Goal: Use online tool/utility: Utilize a website feature to perform a specific function

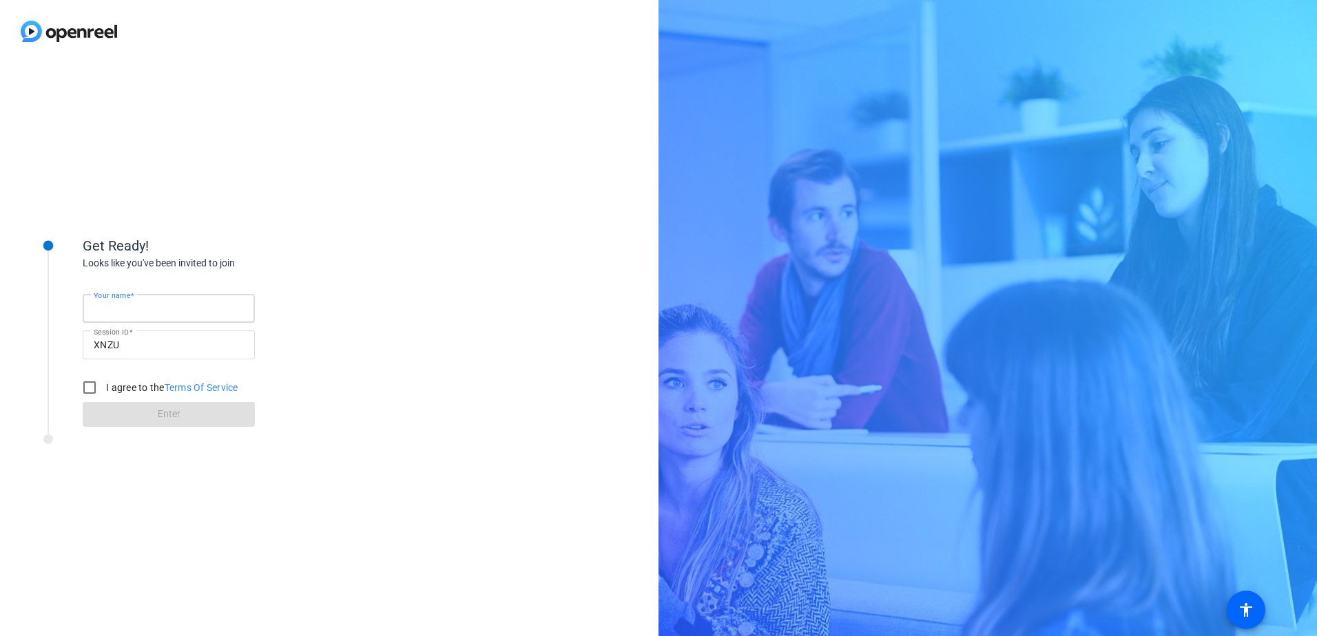
click at [170, 307] on input "Your name" at bounding box center [169, 308] width 150 height 17
type input "[PERSON_NAME]"
click at [97, 386] on input "I agree to the Terms Of Service" at bounding box center [90, 388] width 28 height 28
checkbox input "true"
click at [171, 407] on span "Enter" at bounding box center [169, 414] width 23 height 14
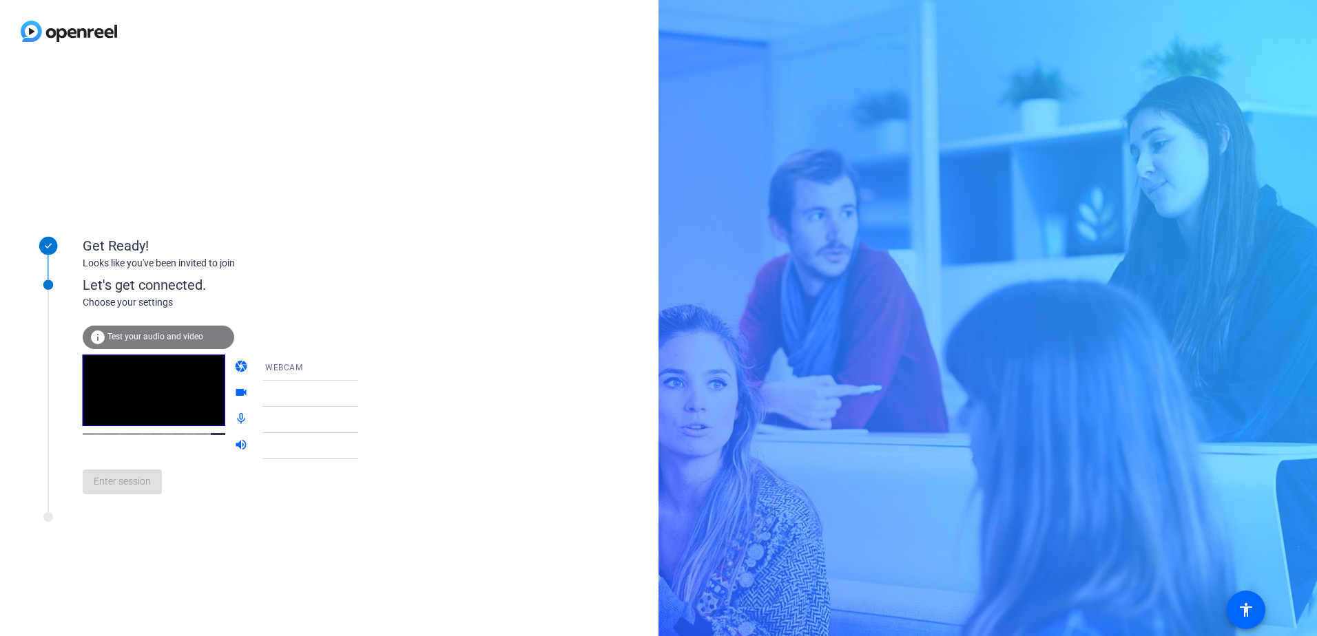
click at [143, 336] on span "Test your audio and video" at bounding box center [155, 337] width 96 height 10
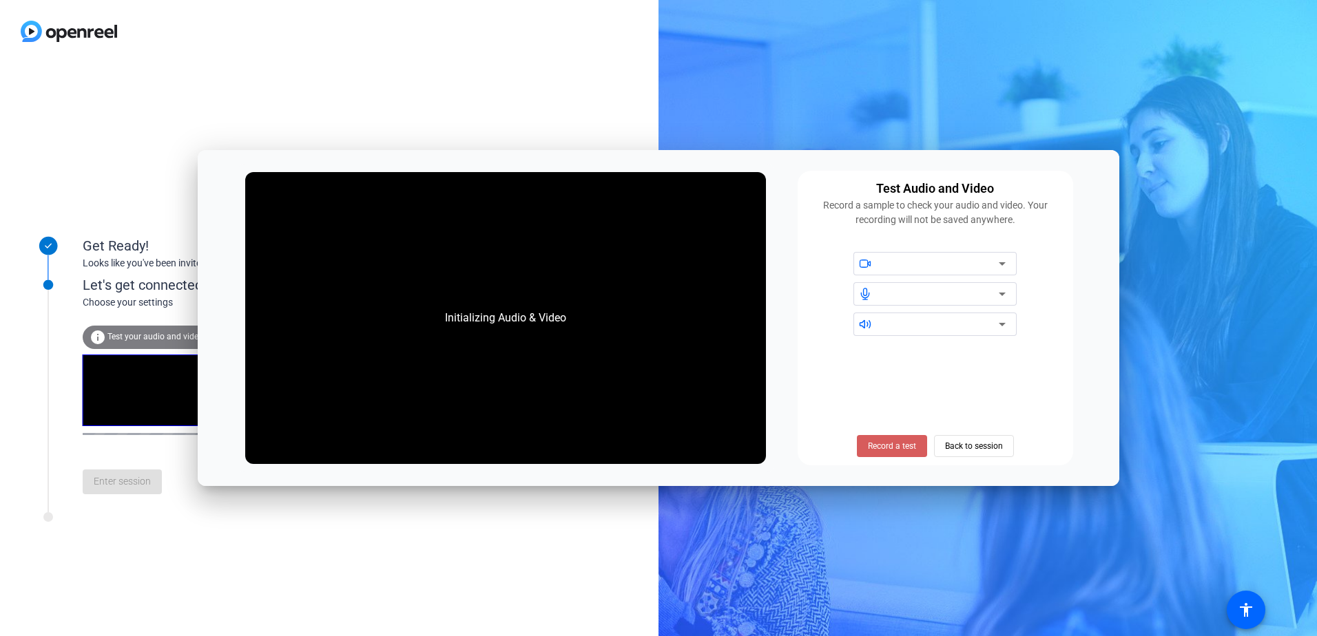
click at [899, 440] on span "Record a test" at bounding box center [892, 446] width 48 height 12
click at [1002, 262] on icon at bounding box center [1002, 264] width 17 height 17
click at [979, 258] on div at bounding box center [940, 264] width 117 height 17
click at [869, 318] on icon at bounding box center [865, 324] width 12 height 12
click at [859, 322] on icon at bounding box center [865, 324] width 12 height 12
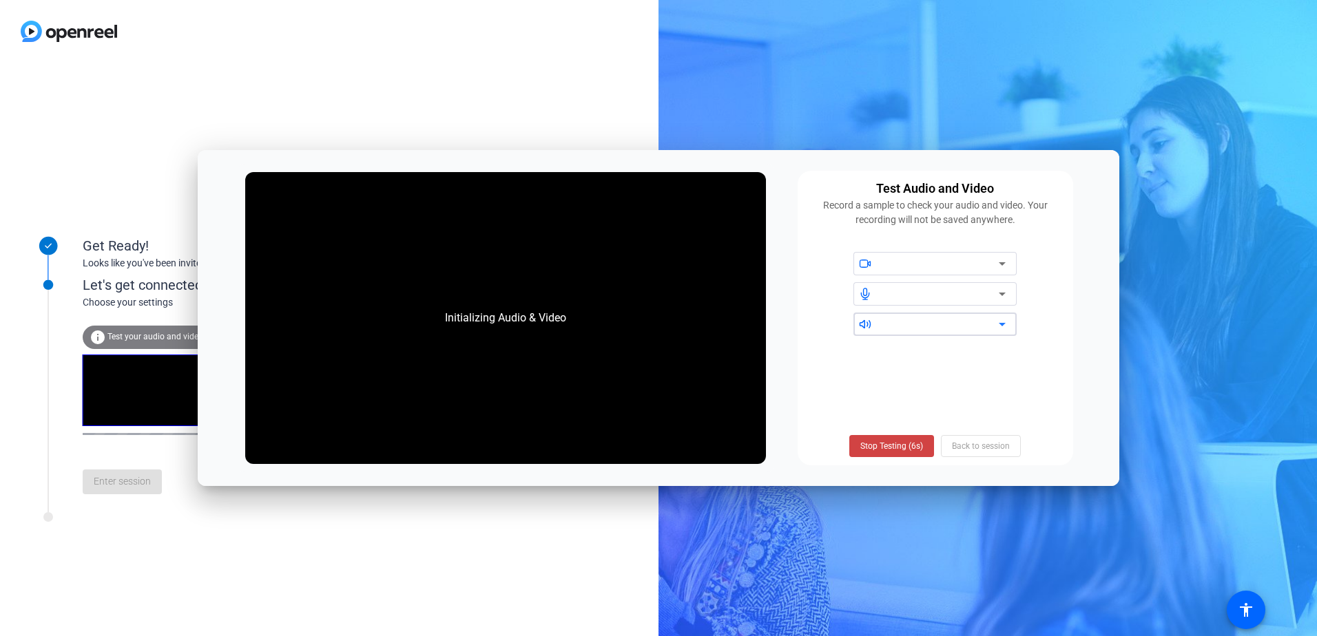
click at [997, 323] on icon at bounding box center [1002, 324] width 17 height 17
drag, startPoint x: 1007, startPoint y: 298, endPoint x: 878, endPoint y: 438, distance: 190.1
click at [878, 438] on div "Test Audio and Video Record a sample to check your audio and video. Your record…" at bounding box center [936, 318] width 276 height 295
click at [878, 438] on span at bounding box center [891, 446] width 85 height 33
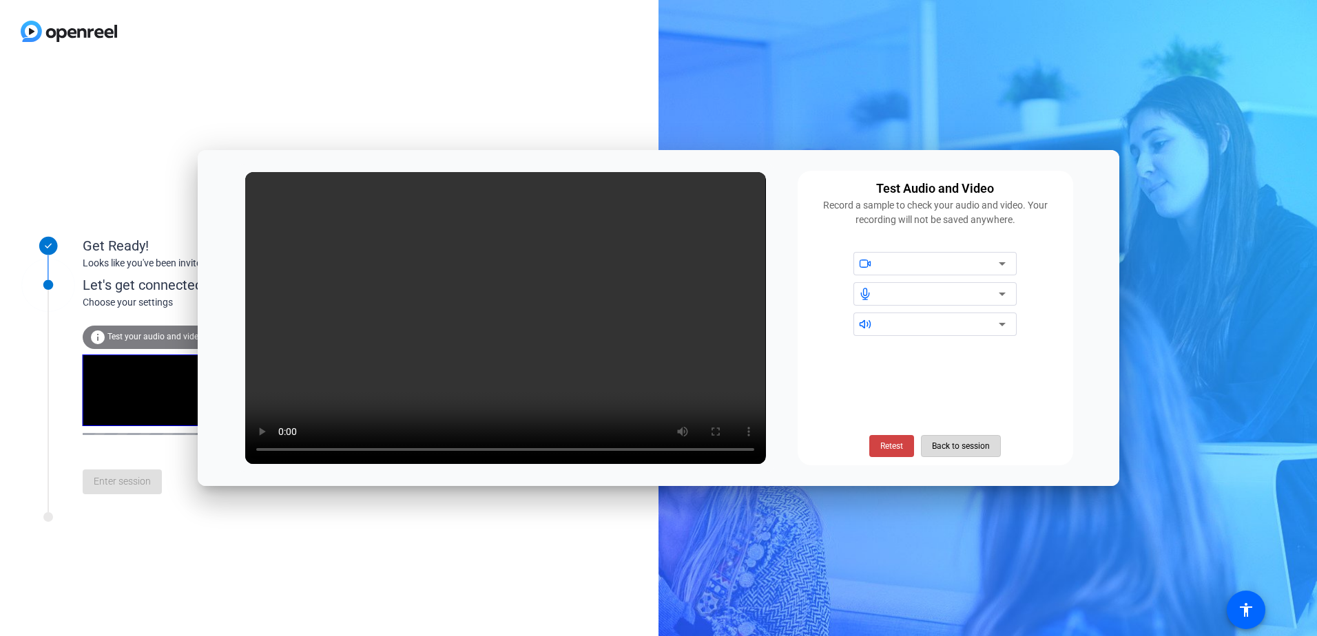
click at [955, 448] on span "Back to session" at bounding box center [961, 446] width 58 height 26
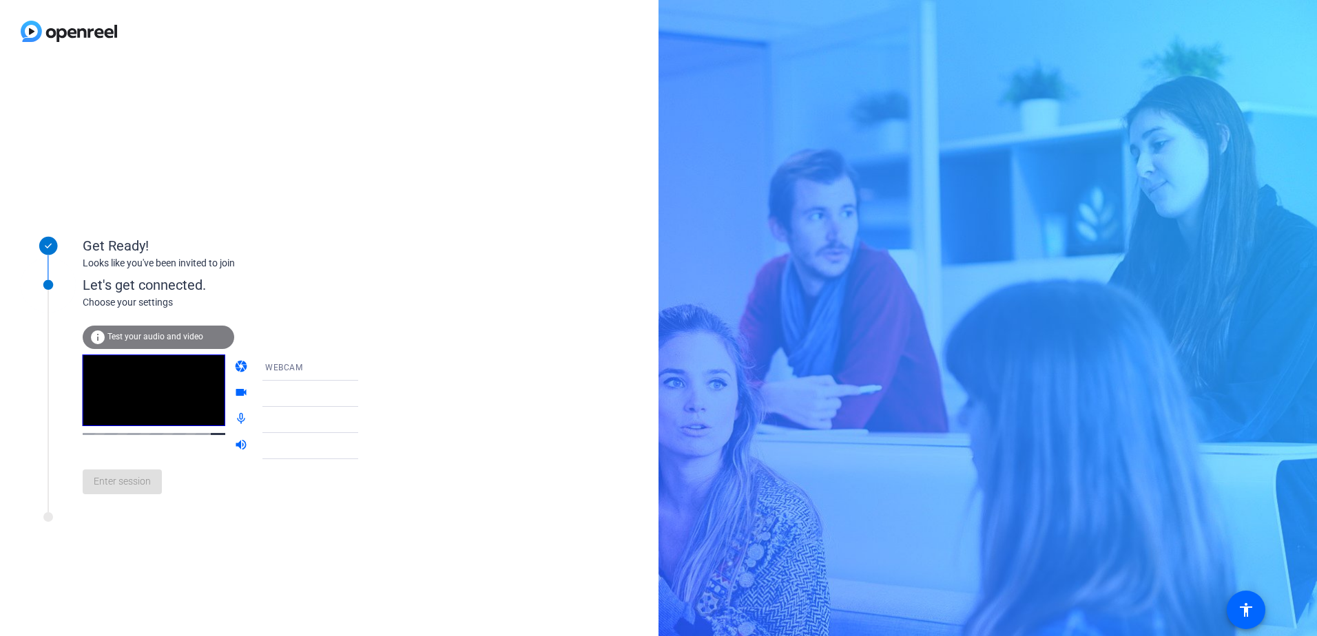
click at [364, 364] on icon at bounding box center [372, 368] width 17 height 17
click at [287, 358] on div at bounding box center [658, 318] width 1317 height 636
click at [364, 393] on icon at bounding box center [372, 394] width 17 height 17
click at [364, 417] on icon at bounding box center [372, 420] width 17 height 17
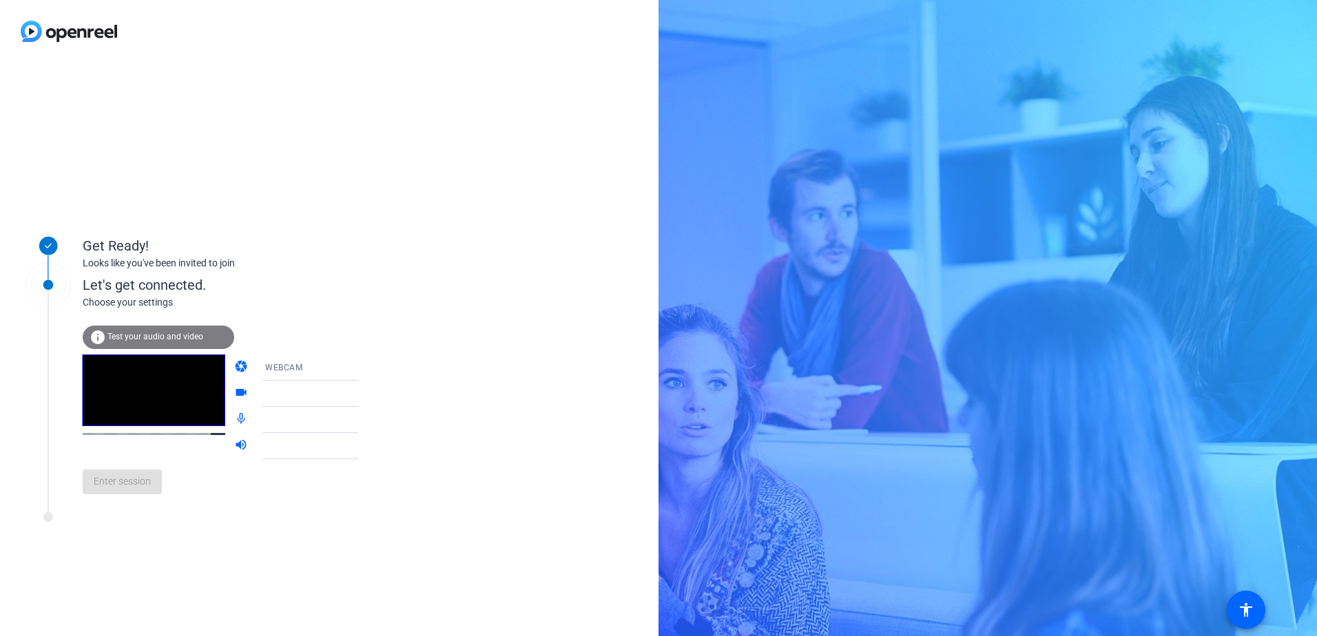
click at [364, 440] on icon at bounding box center [372, 446] width 17 height 17
click at [112, 488] on div "Enter session" at bounding box center [235, 481] width 304 height 45
click at [369, 394] on icon at bounding box center [372, 394] width 7 height 3
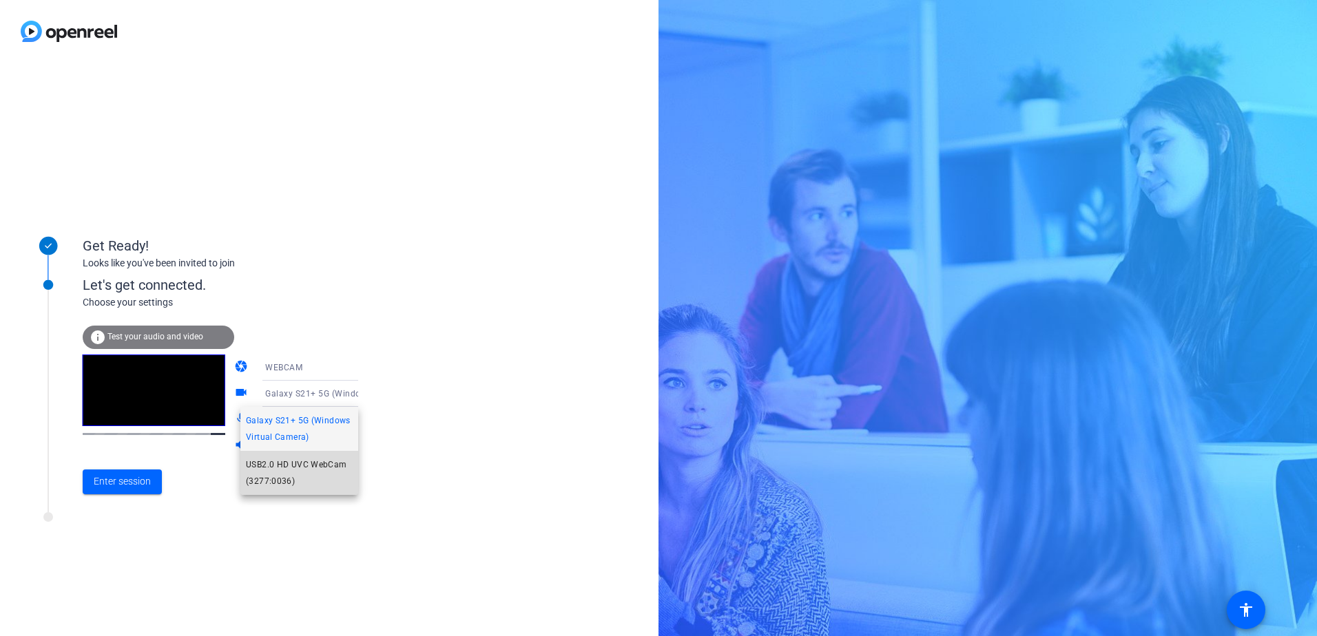
click at [288, 470] on span "USB2.0 HD UVC WebCam (3277:0036)" at bounding box center [299, 473] width 107 height 33
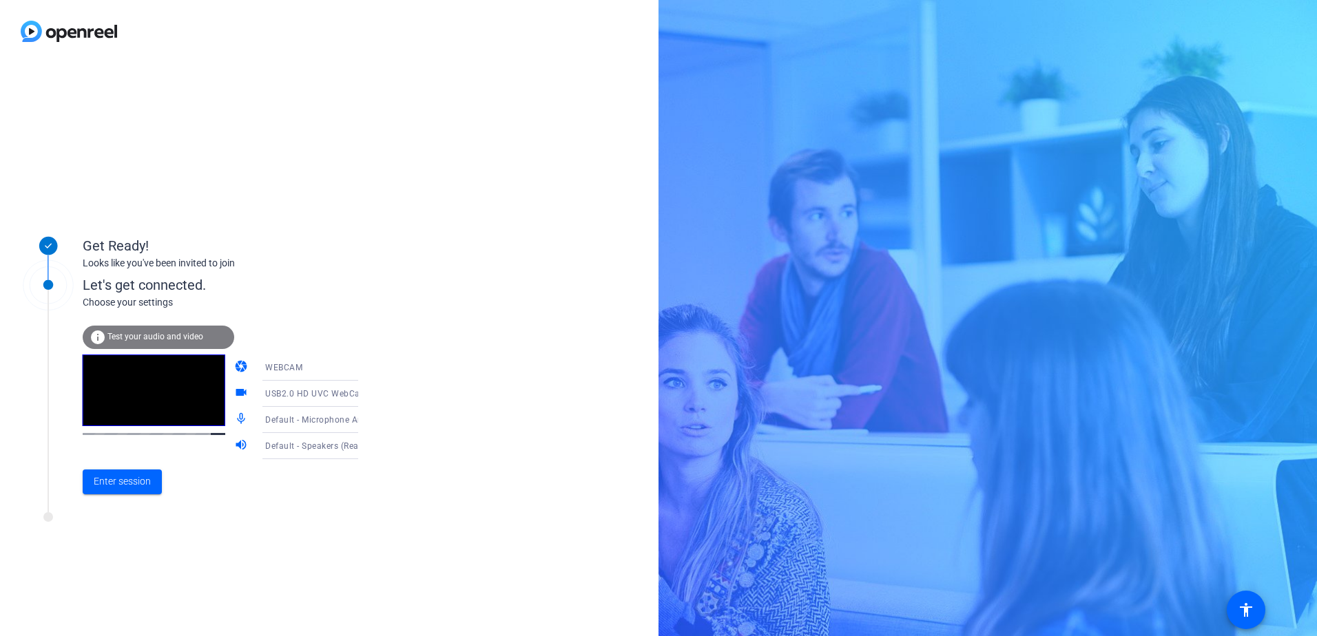
click at [364, 366] on icon at bounding box center [372, 368] width 17 height 17
click at [295, 393] on mat-option "WEBCAM" at bounding box center [299, 395] width 118 height 28
click at [364, 419] on icon at bounding box center [372, 420] width 17 height 17
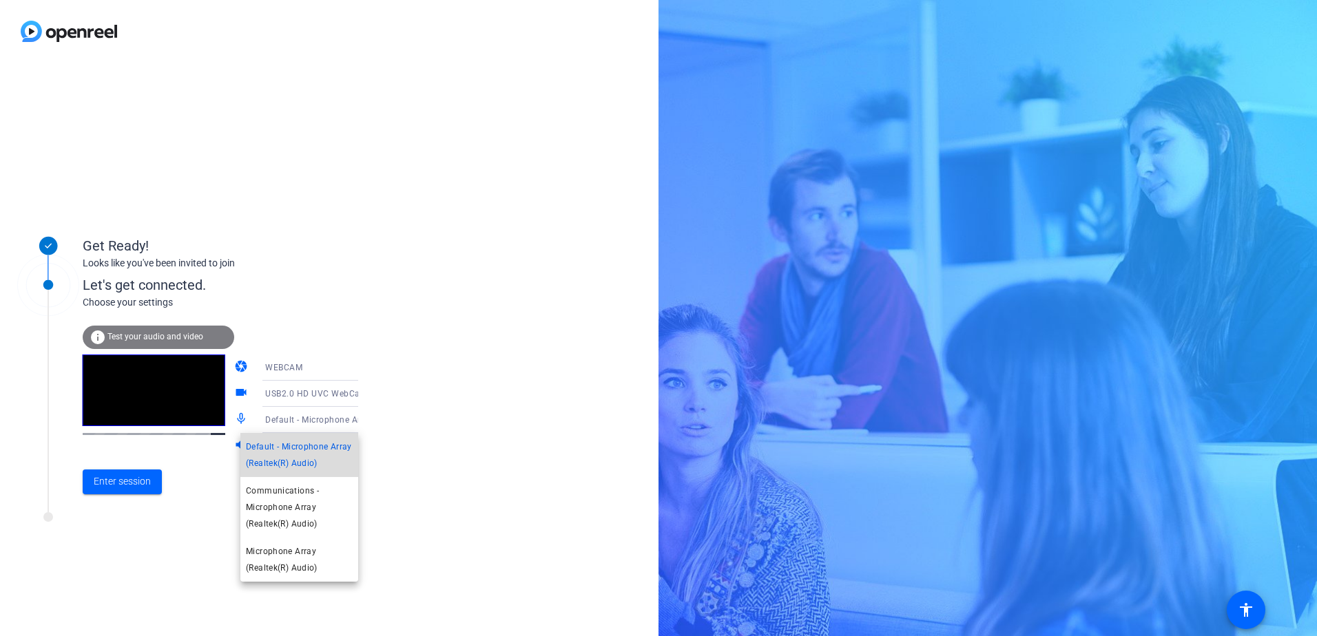
click at [308, 454] on span "Default - Microphone Array (Realtek(R) Audio)" at bounding box center [299, 455] width 107 height 33
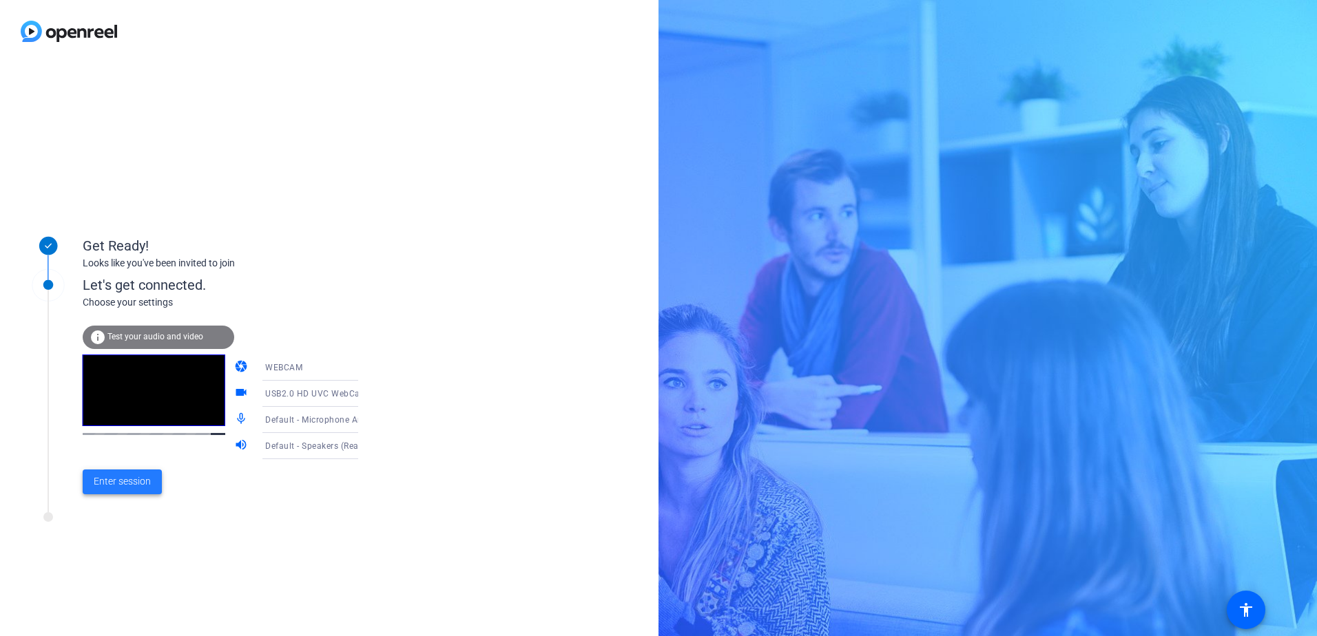
click at [105, 479] on span "Enter session" at bounding box center [122, 482] width 57 height 14
